Goal: Find specific page/section: Find specific page/section

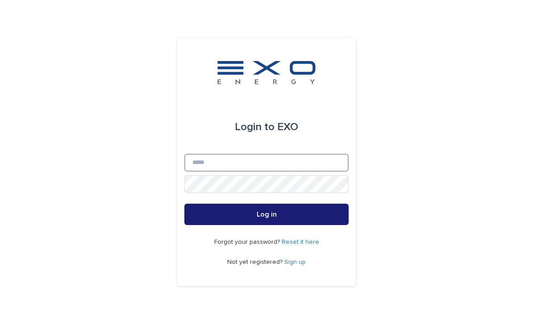
click at [282, 172] on input "Email" at bounding box center [266, 163] width 164 height 18
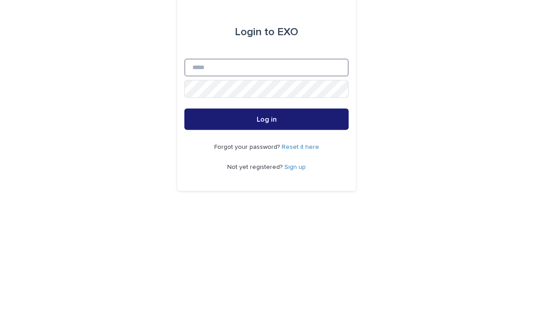
type input "**********"
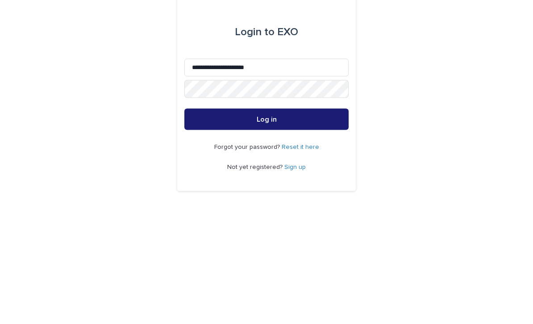
click at [266, 204] on button "Log in" at bounding box center [266, 214] width 164 height 21
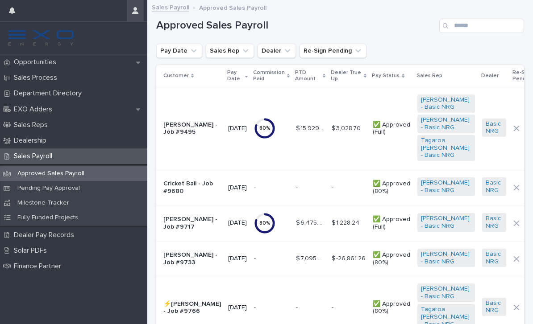
click at [136, 12] on icon "button" at bounding box center [135, 10] width 6 height 7
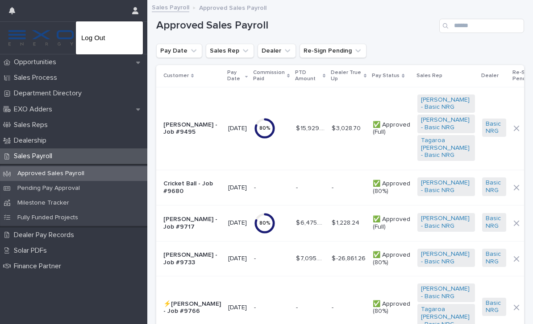
click at [45, 125] on div at bounding box center [266, 162] width 533 height 324
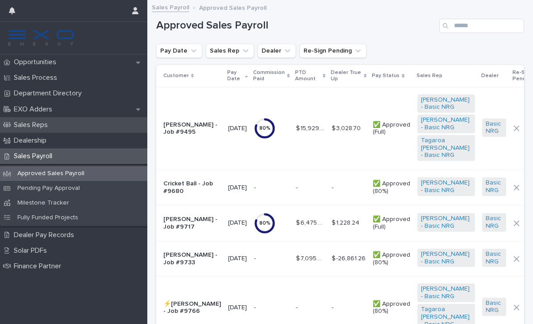
click at [45, 125] on p "Sales Reps" at bounding box center [32, 125] width 45 height 8
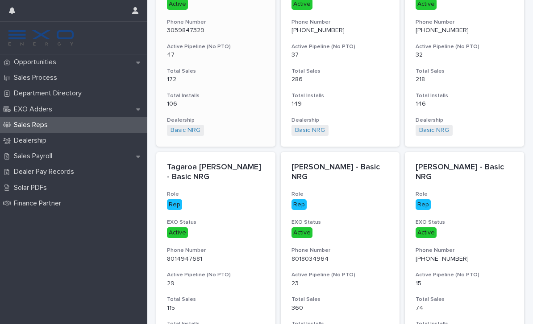
scroll to position [145, 0]
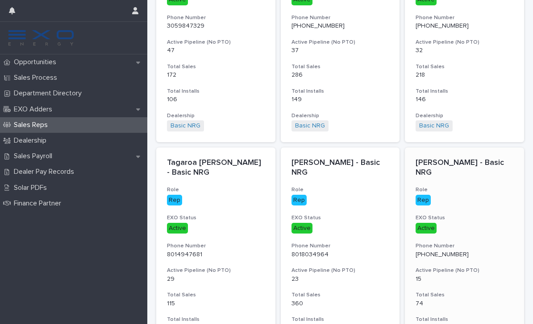
click at [480, 228] on p "Active" at bounding box center [464, 228] width 98 height 11
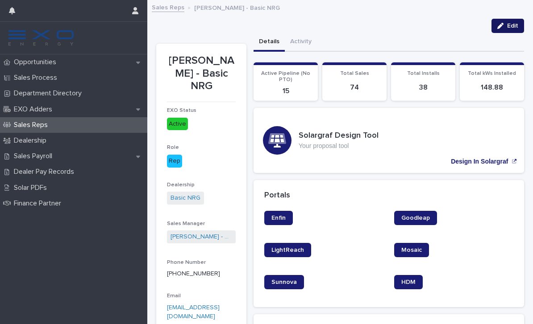
click at [501, 24] on icon "button" at bounding box center [500, 26] width 6 height 6
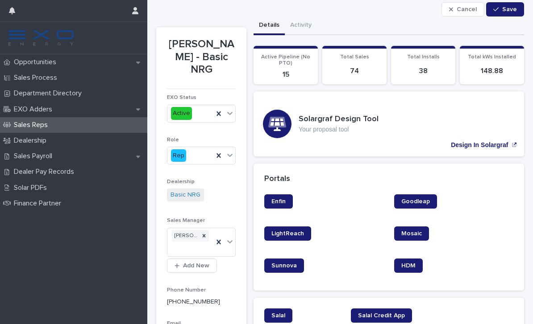
scroll to position [12, 0]
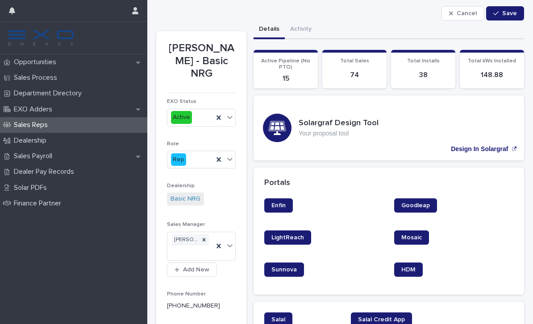
click at [237, 118] on section "**********" at bounding box center [201, 300] width 90 height 538
